Goal: Information Seeking & Learning: Learn about a topic

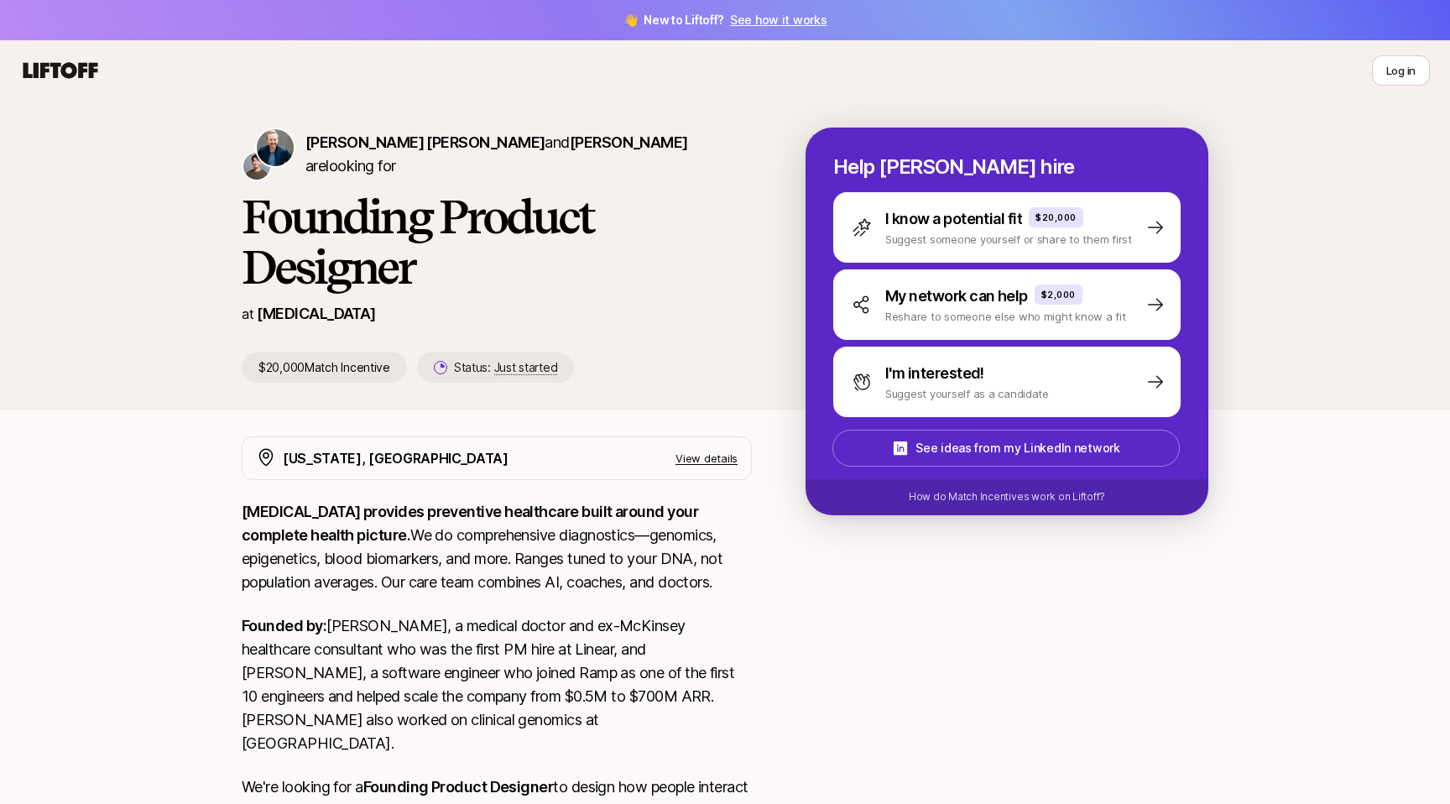
click at [67, 73] on icon at bounding box center [60, 70] width 81 height 23
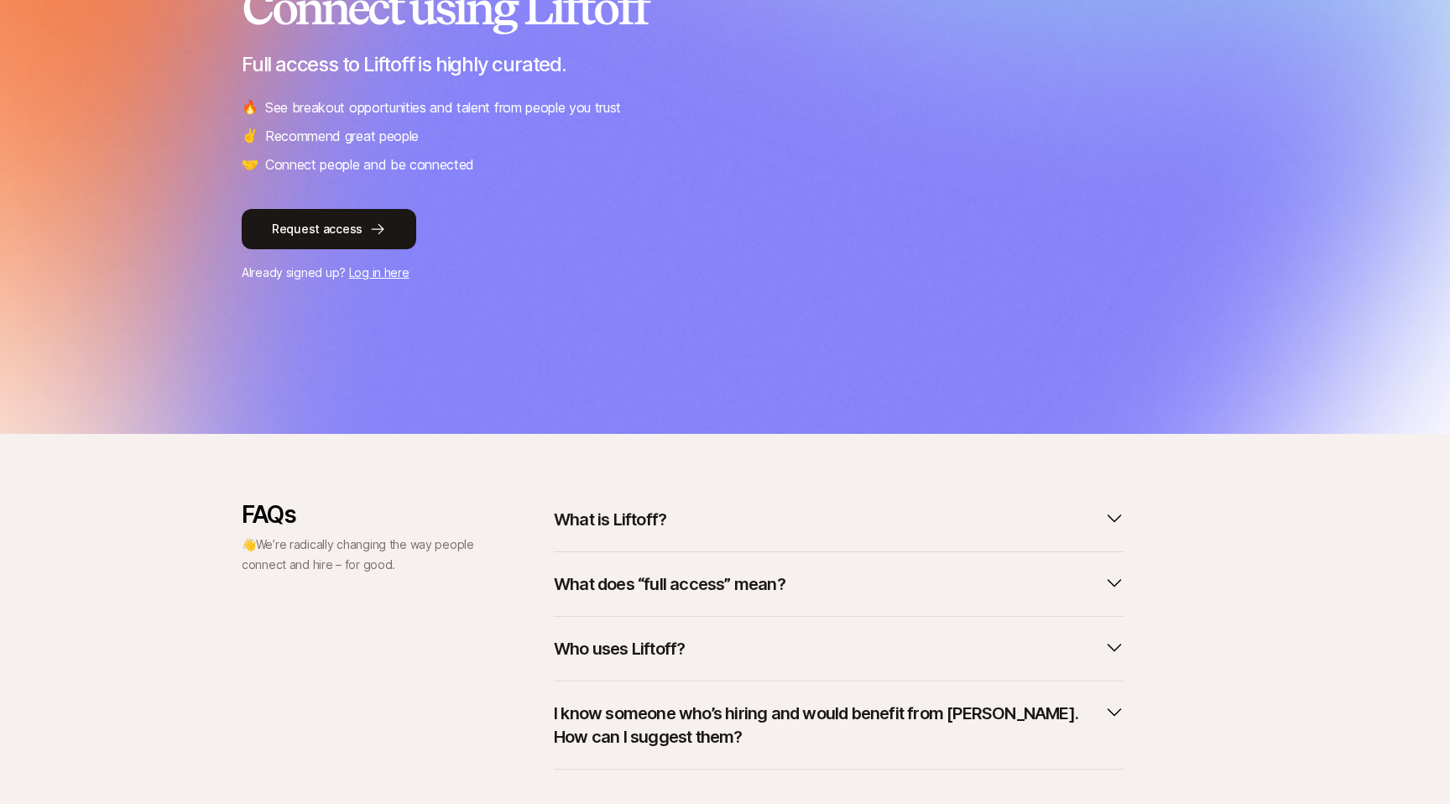
scroll to position [348, 0]
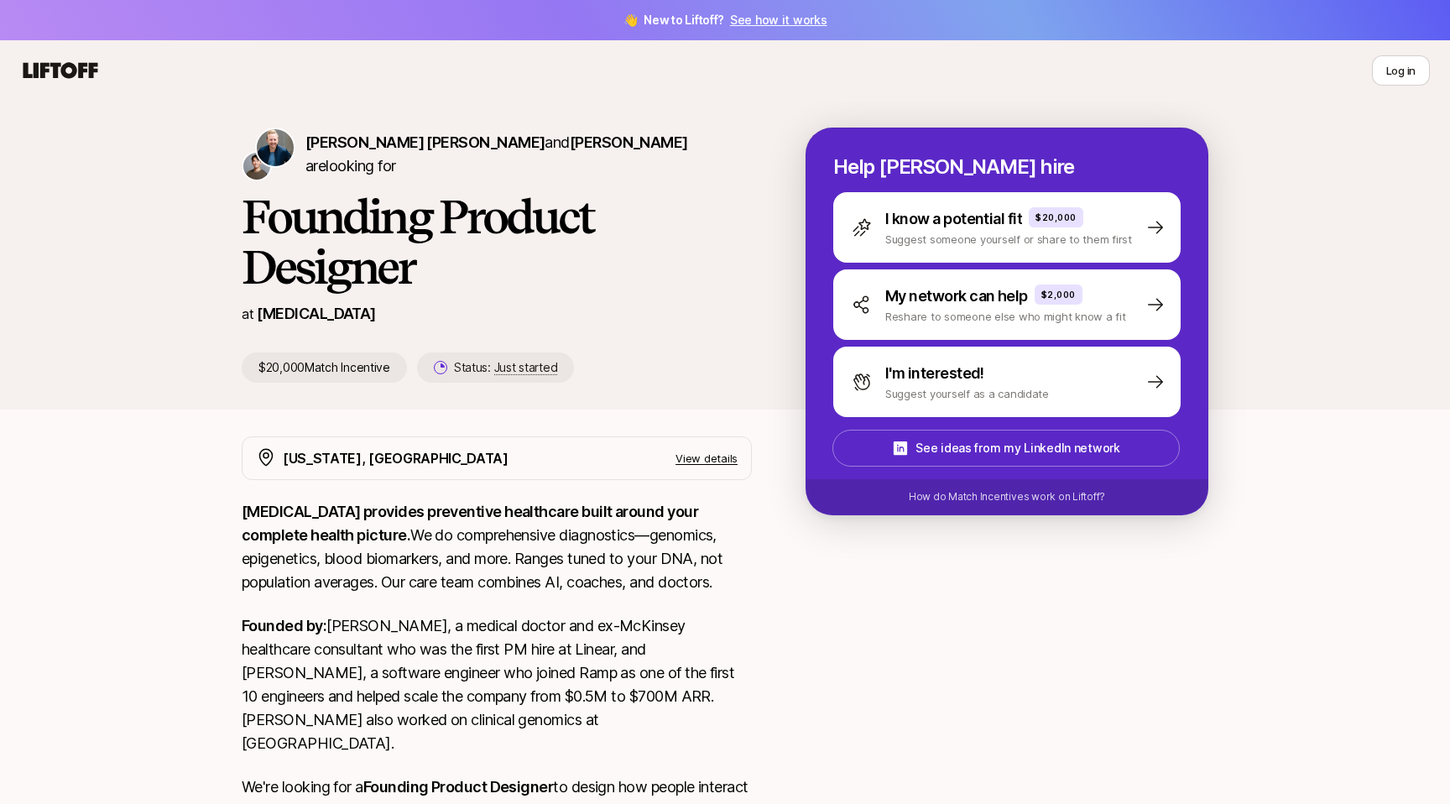
scroll to position [308, 0]
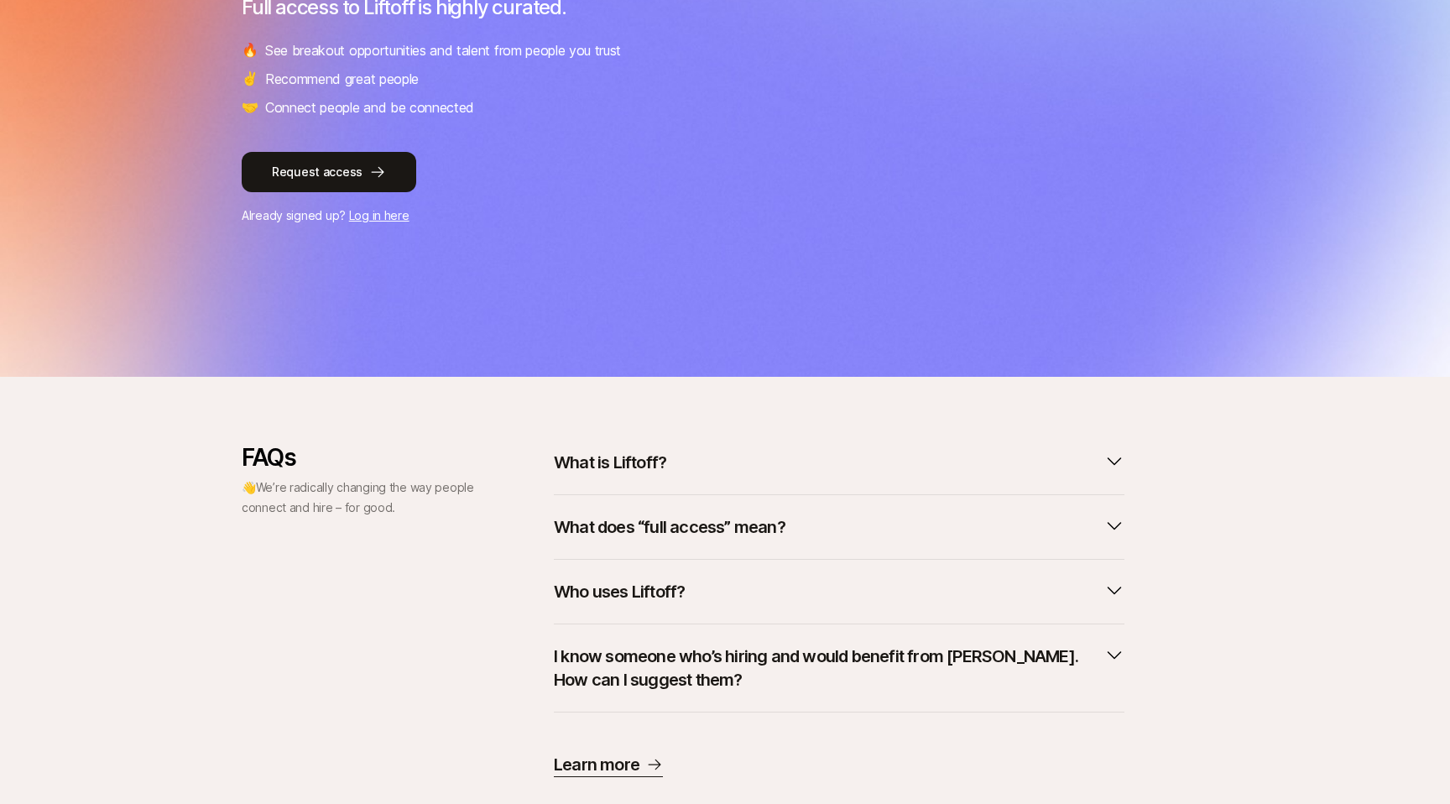
click at [639, 452] on p "What is Liftoff?" at bounding box center [610, 462] width 112 height 23
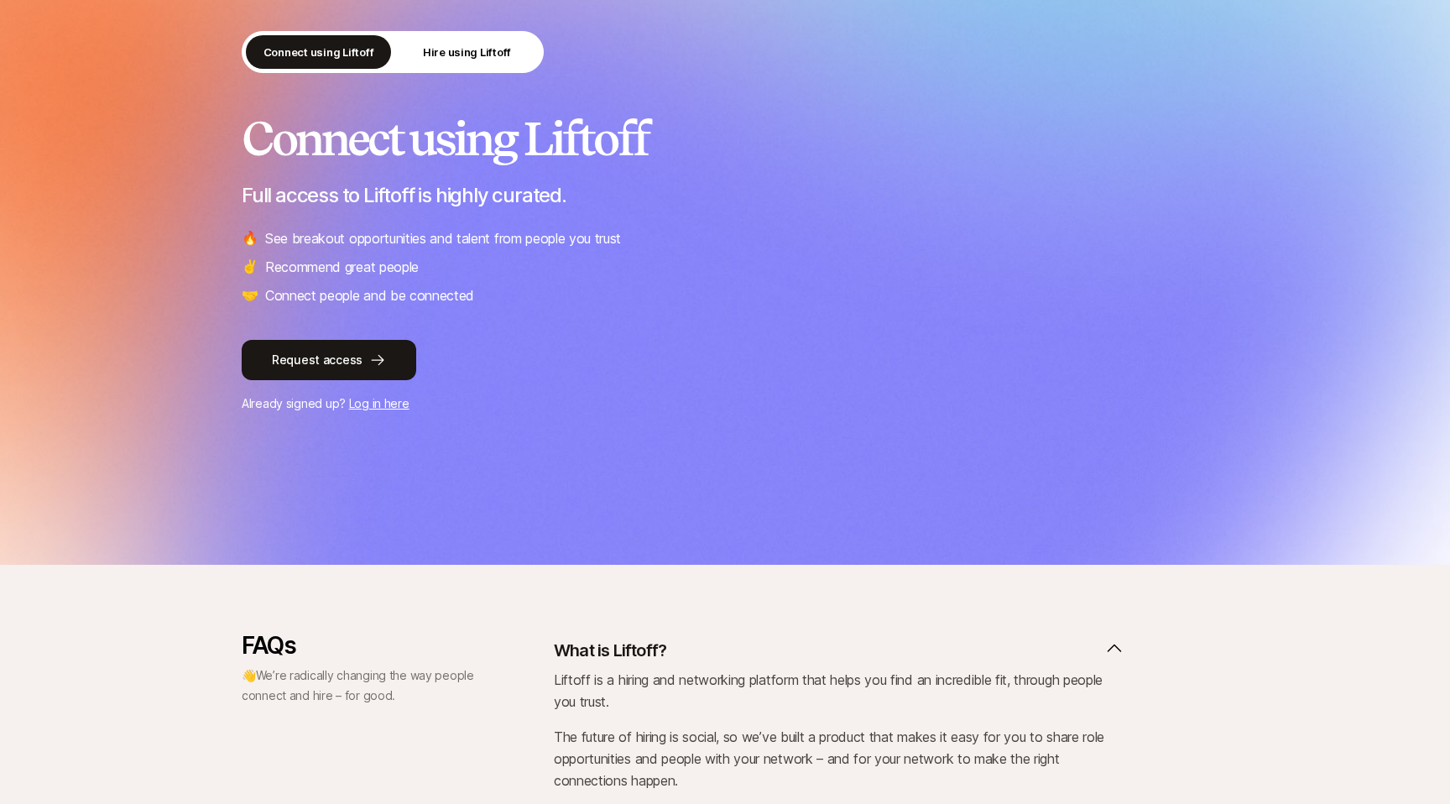
scroll to position [0, 0]
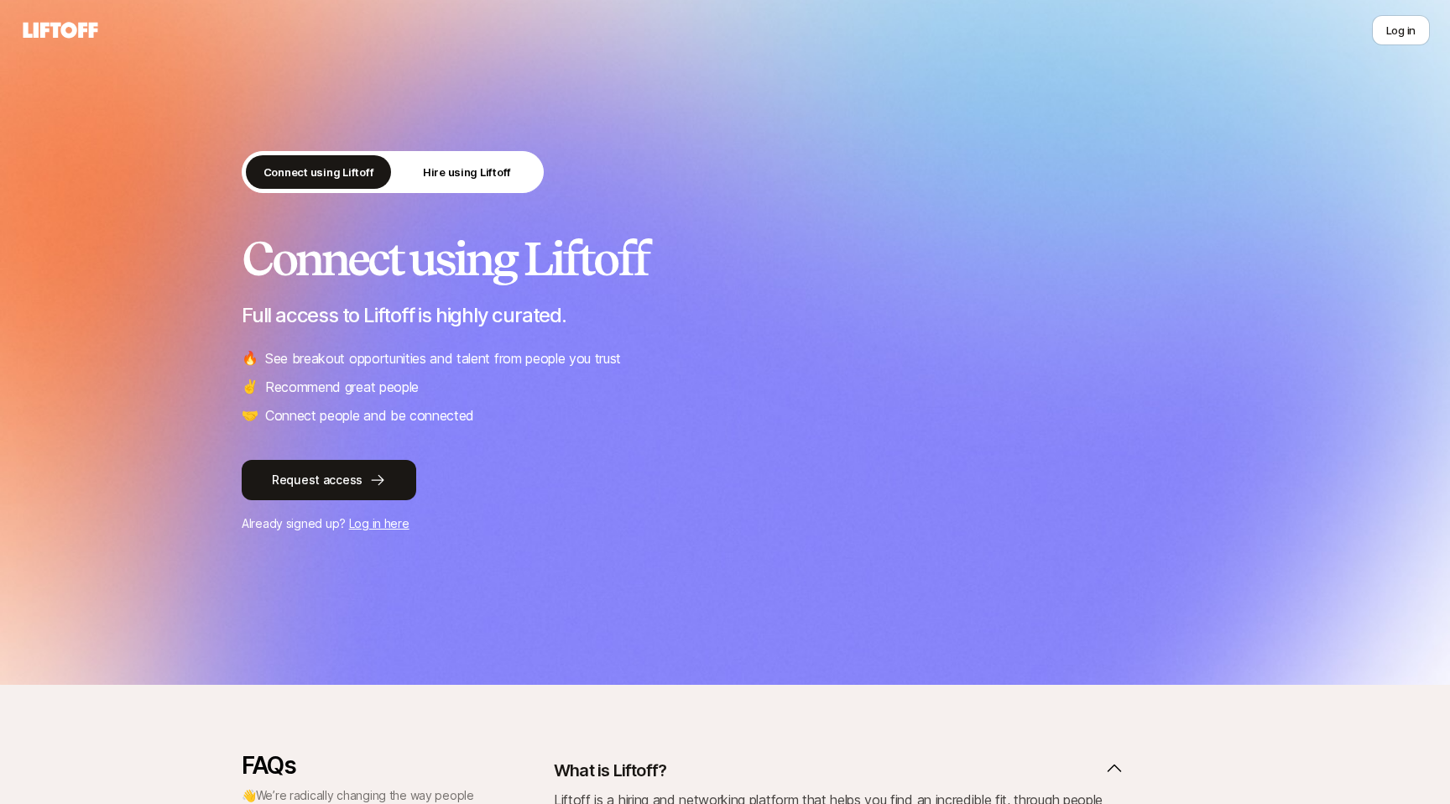
click at [65, 30] on icon at bounding box center [60, 29] width 81 height 23
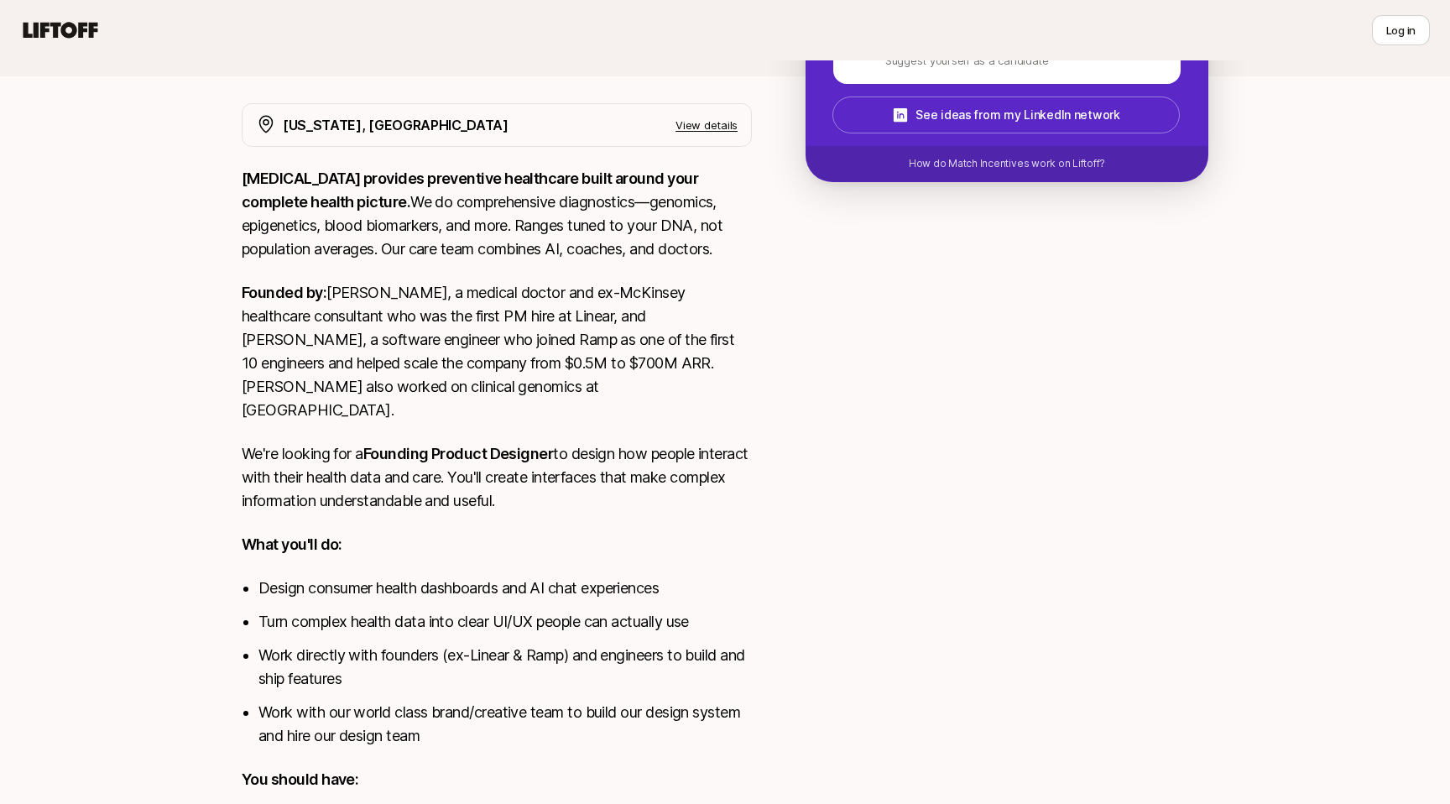
scroll to position [336, 0]
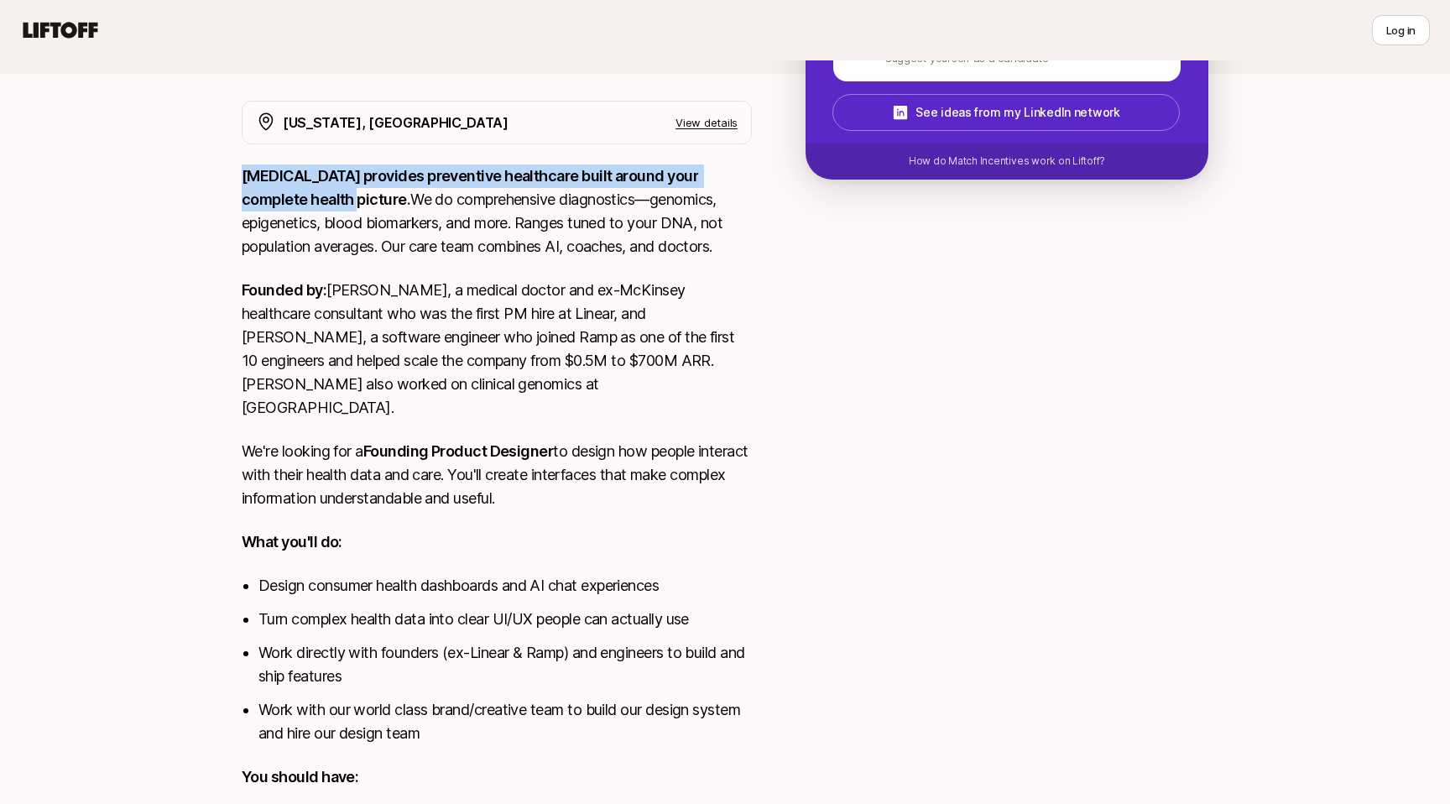
drag, startPoint x: 264, startPoint y: 175, endPoint x: 295, endPoint y: 196, distance: 37.5
click at [295, 196] on p "[MEDICAL_DATA] provides preventive healthcare built around your complete health…" at bounding box center [497, 211] width 510 height 94
copy strong "[MEDICAL_DATA] provides preventive healthcare built around your complete health…"
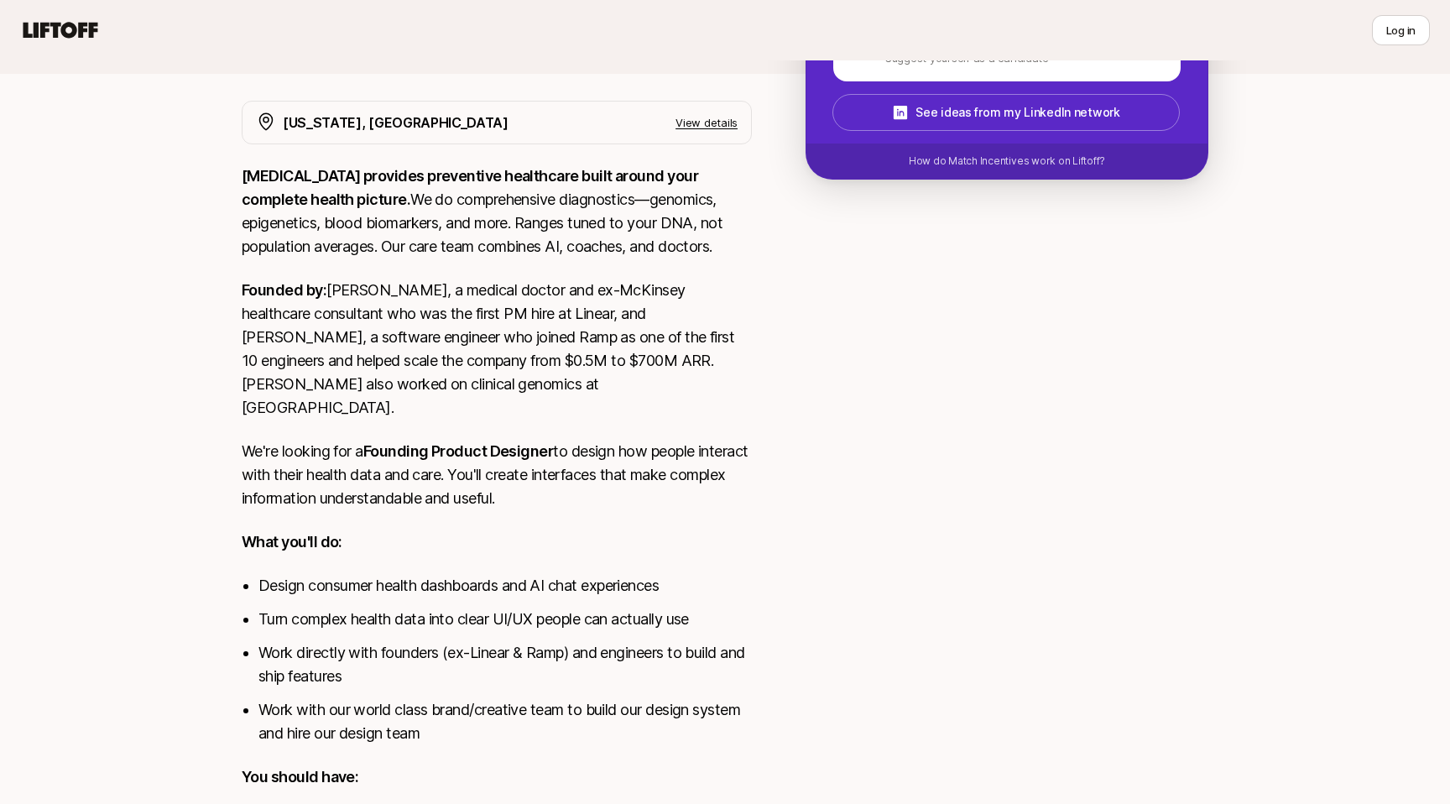
click at [1033, 402] on div at bounding box center [1007, 703] width 403 height 1205
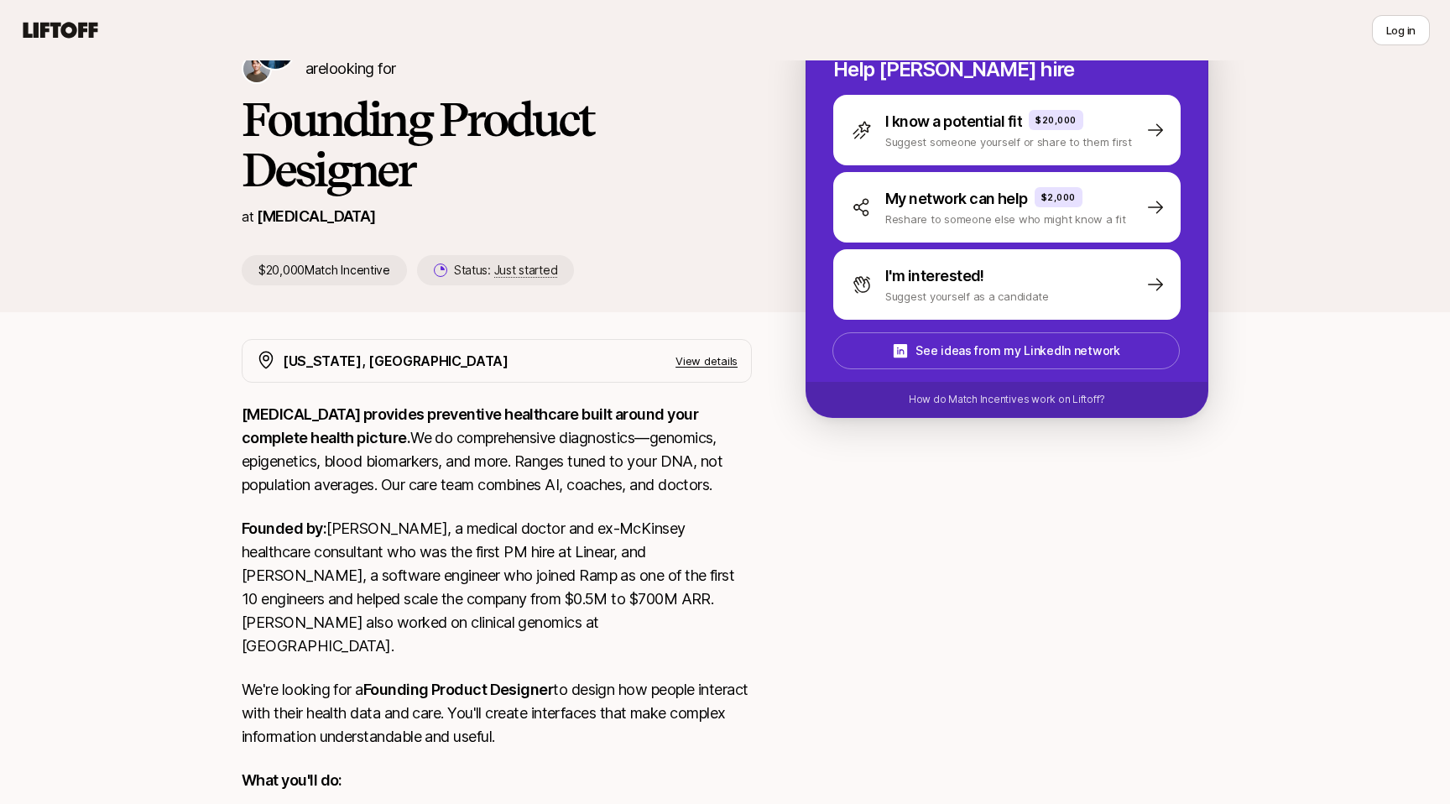
scroll to position [0, 0]
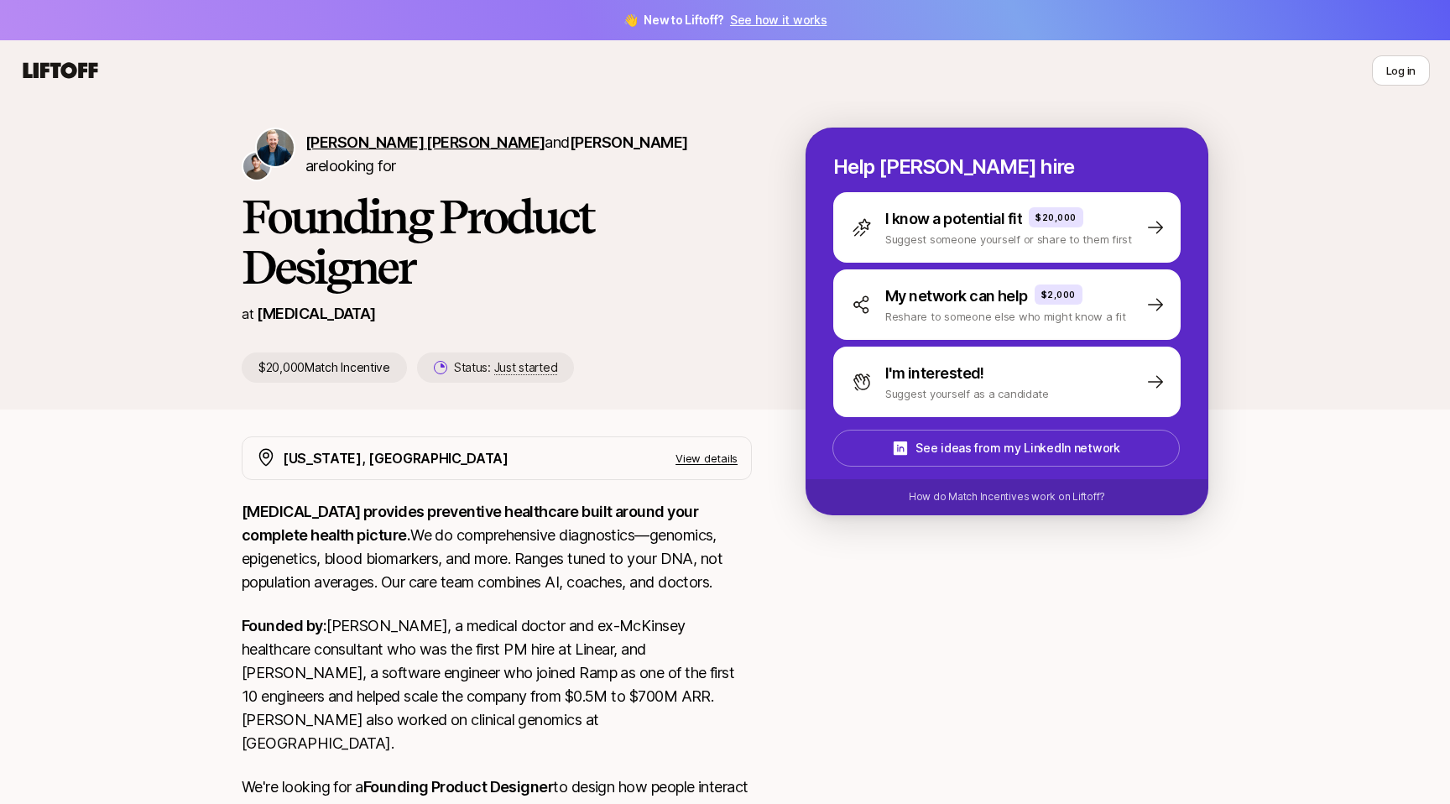
click at [363, 151] on span "[PERSON_NAME] [PERSON_NAME]" at bounding box center [424, 142] width 239 height 18
